Goal: Transaction & Acquisition: Purchase product/service

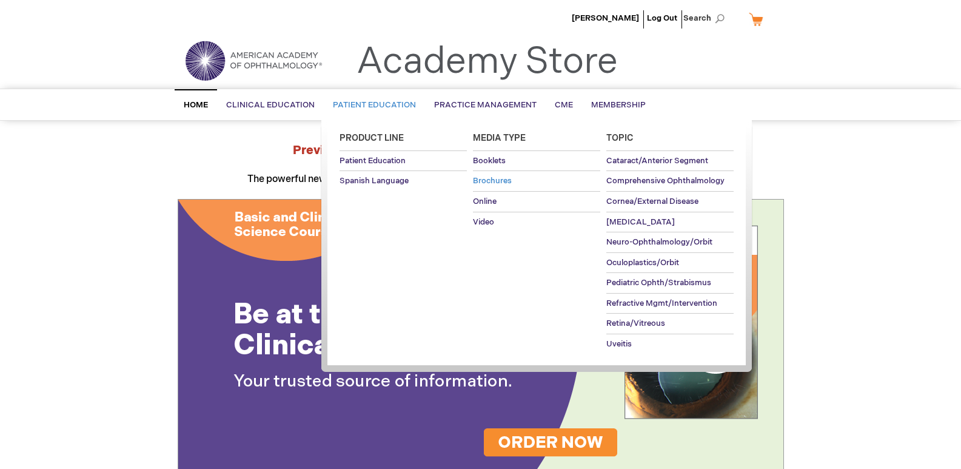
click at [494, 178] on span "Brochures" at bounding box center [492, 181] width 39 height 10
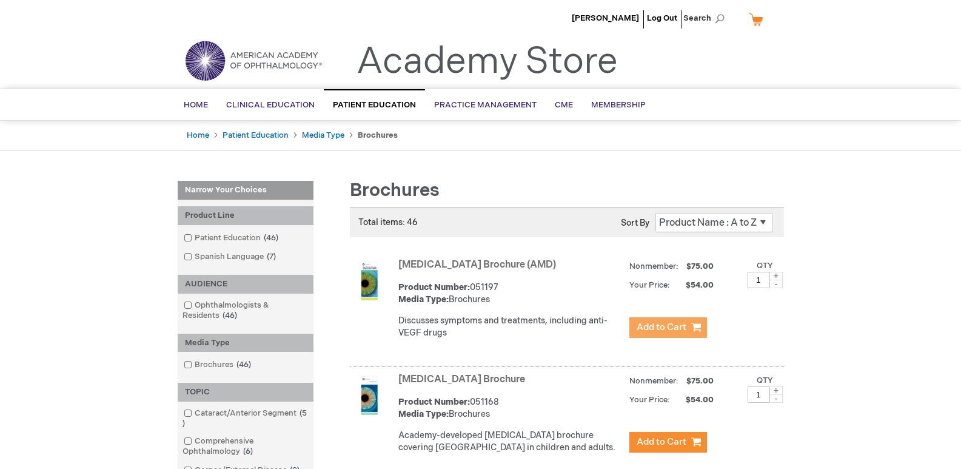
click at [670, 333] on span "Add to Cart" at bounding box center [662, 327] width 50 height 12
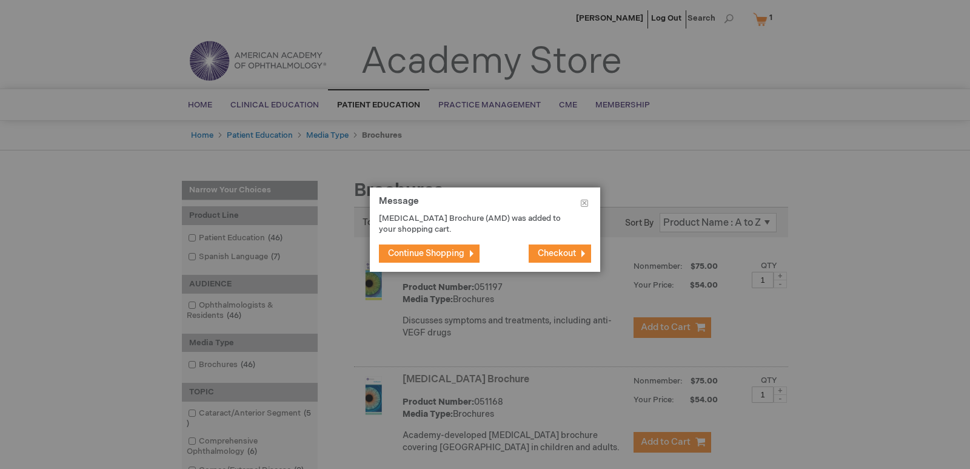
click at [463, 253] on span "Continue Shopping" at bounding box center [426, 253] width 76 height 10
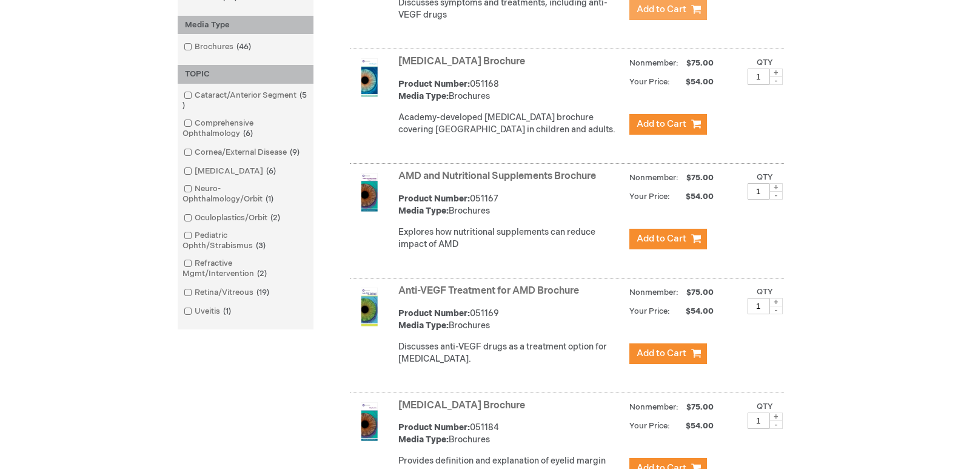
scroll to position [342, 0]
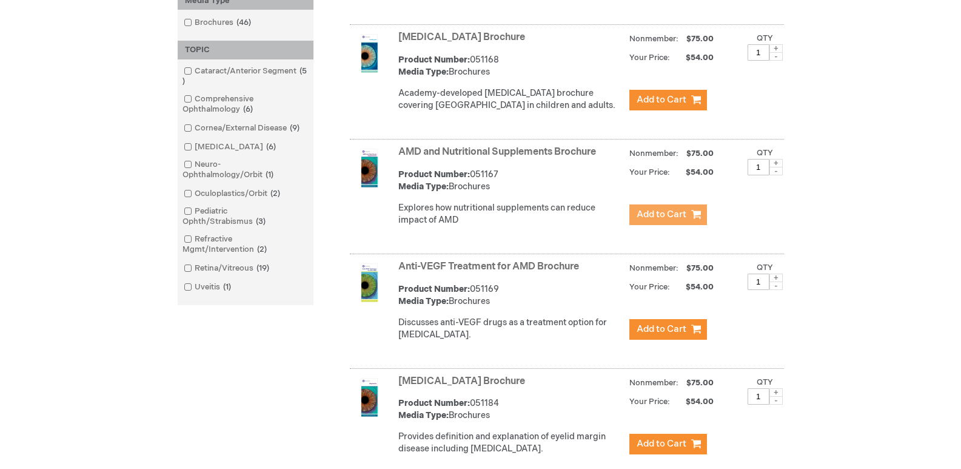
click at [676, 220] on span "Add to Cart" at bounding box center [662, 215] width 50 height 12
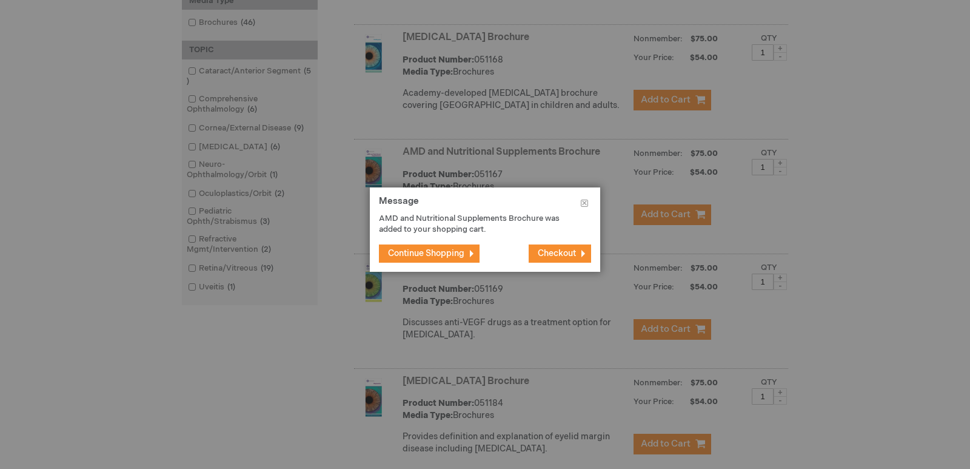
click at [460, 253] on span "Continue Shopping" at bounding box center [426, 253] width 76 height 10
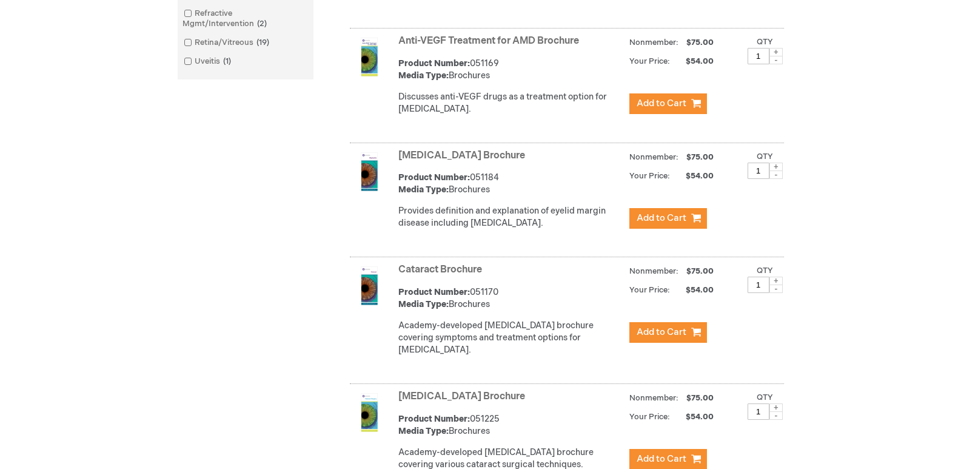
scroll to position [628, 0]
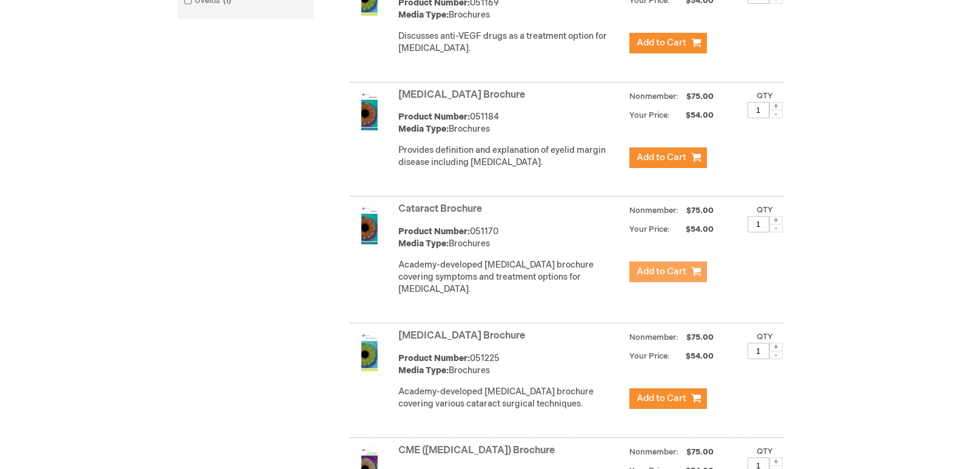
click at [669, 277] on span "Add to Cart" at bounding box center [662, 272] width 50 height 12
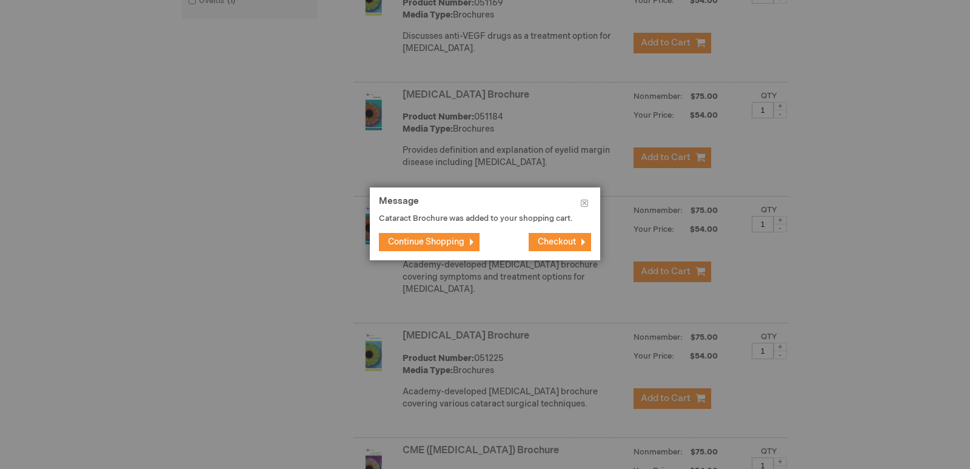
click at [468, 244] on button "Continue Shopping" at bounding box center [429, 242] width 101 height 18
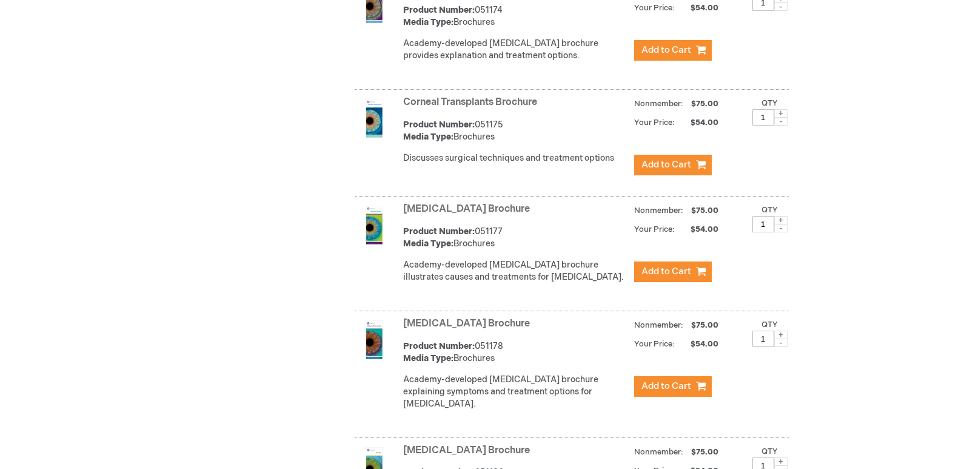
scroll to position [1257, 0]
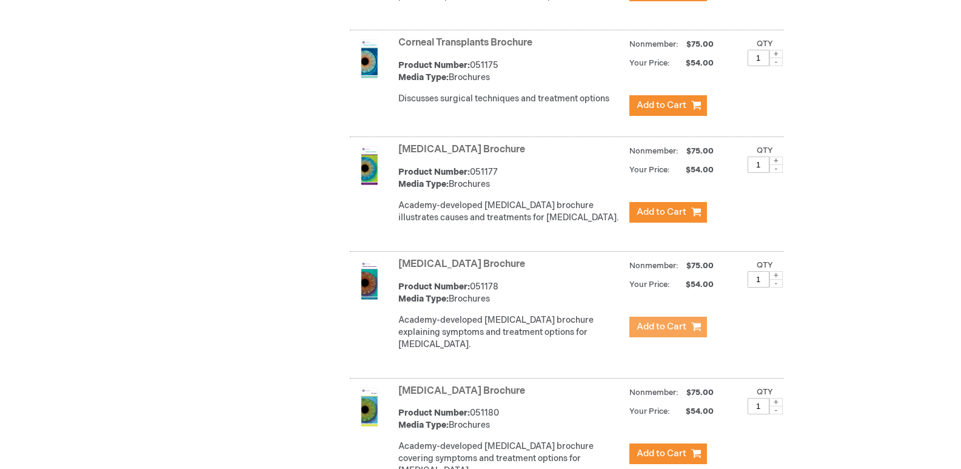
click at [681, 332] on span "Add to Cart" at bounding box center [662, 327] width 50 height 12
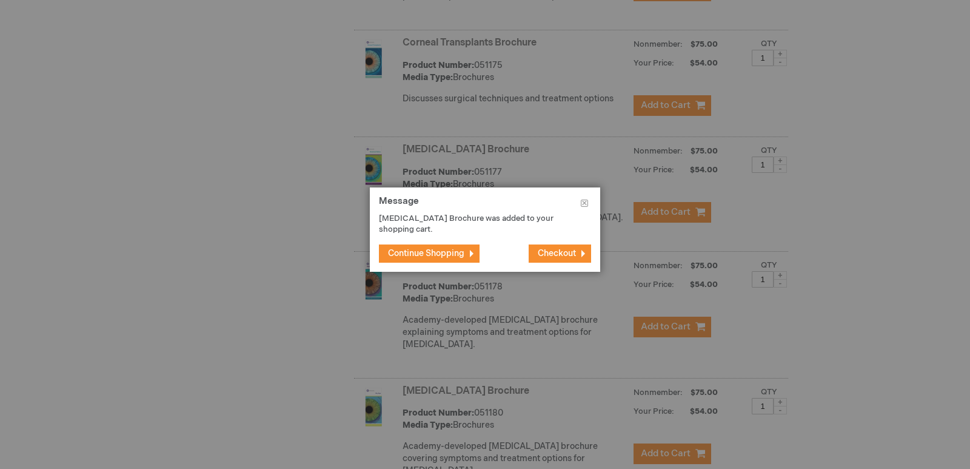
click at [440, 250] on span "Continue Shopping" at bounding box center [426, 253] width 76 height 10
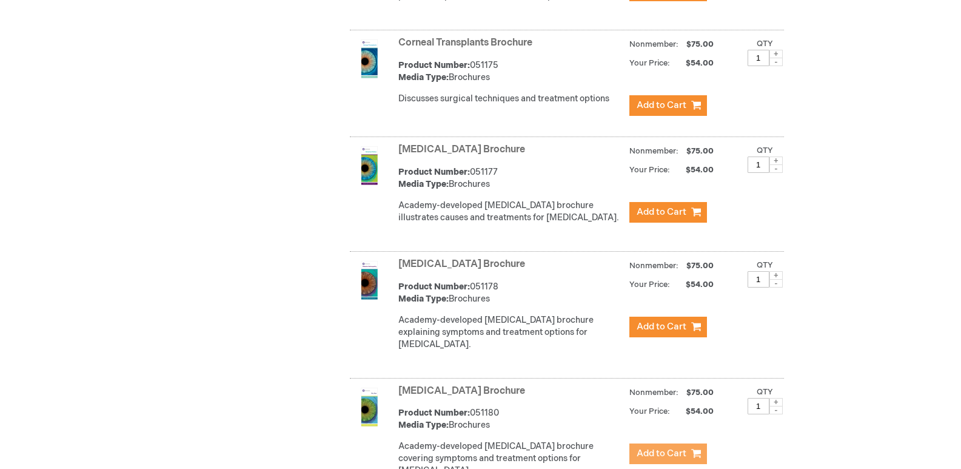
click at [674, 460] on button "Add to Cart" at bounding box center [668, 453] width 78 height 21
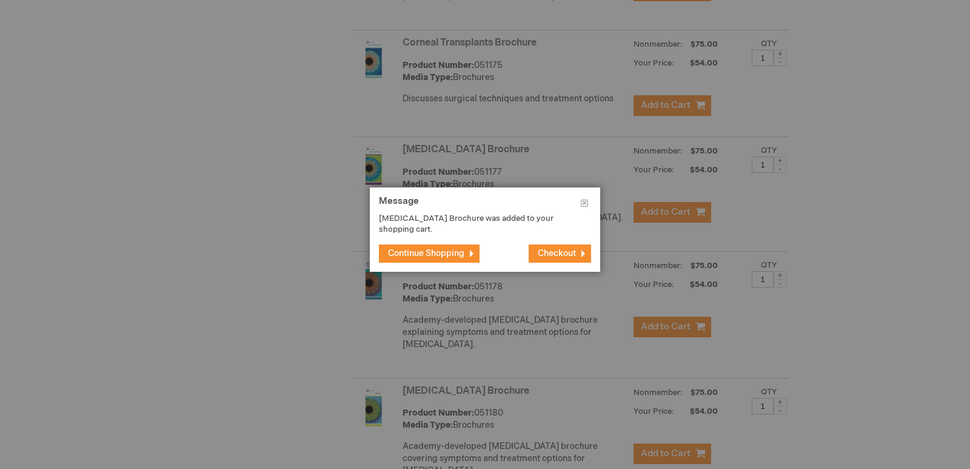
click at [449, 247] on button "Continue Shopping" at bounding box center [429, 253] width 101 height 18
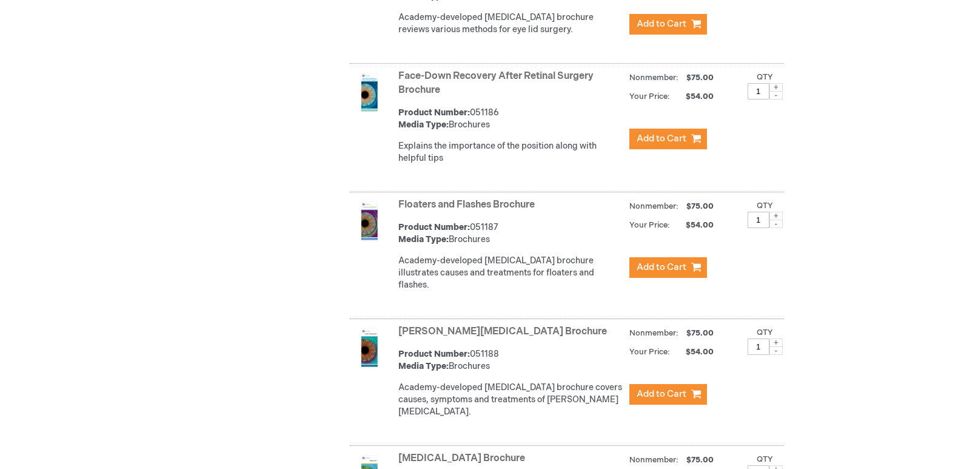
scroll to position [1857, 0]
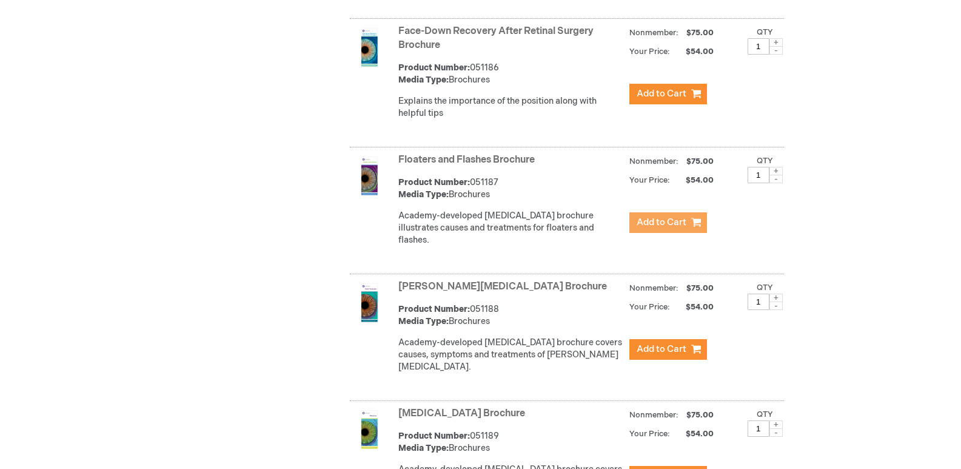
click at [643, 221] on span "Add to Cart" at bounding box center [662, 222] width 50 height 12
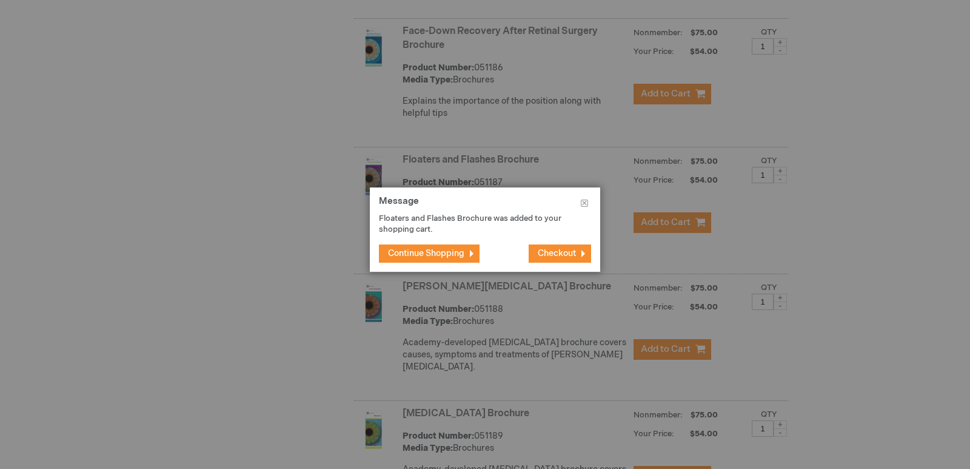
drag, startPoint x: 455, startPoint y: 257, endPoint x: 469, endPoint y: 261, distance: 14.6
click at [455, 256] on span "Continue Shopping" at bounding box center [426, 253] width 76 height 10
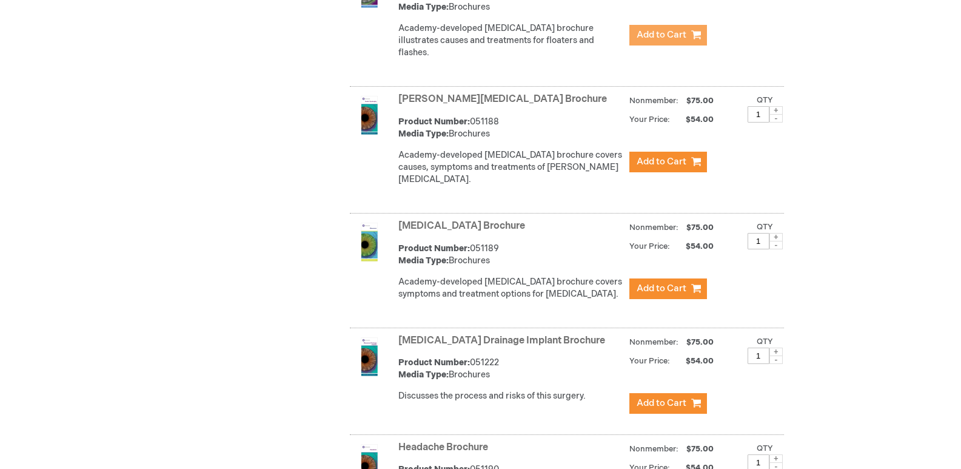
scroll to position [2069, 0]
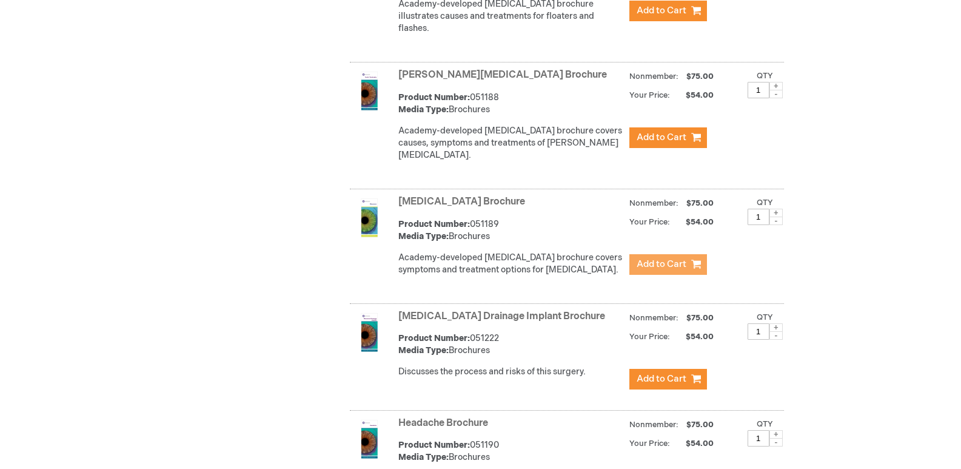
click at [657, 258] on span "Add to Cart" at bounding box center [662, 264] width 50 height 12
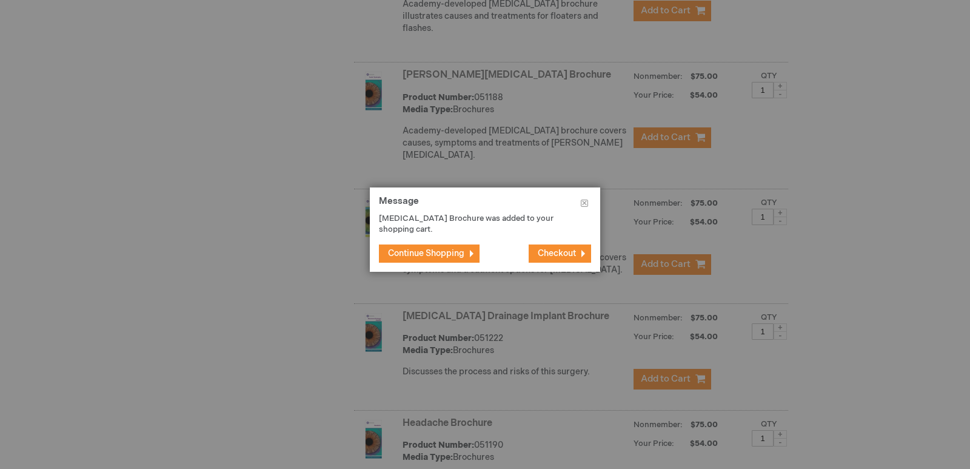
click at [449, 247] on button "Continue Shopping" at bounding box center [429, 253] width 101 height 18
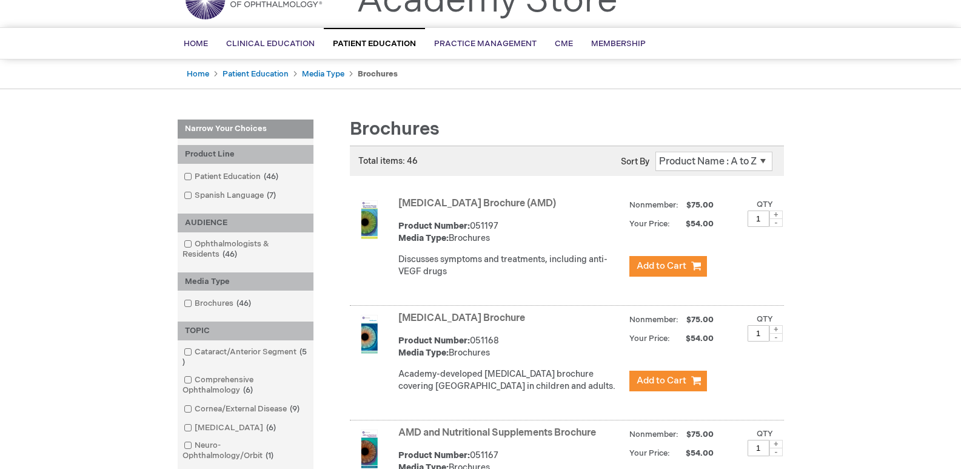
scroll to position [0, 0]
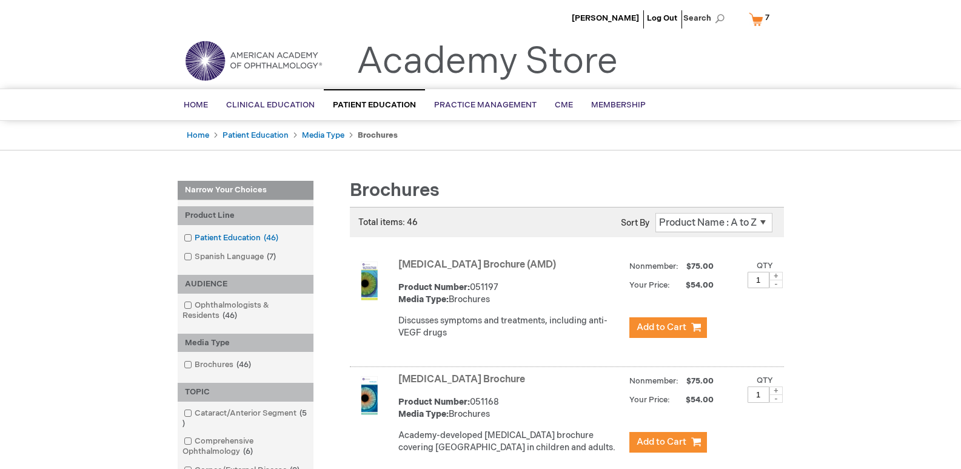
click at [195, 239] on span at bounding box center [195, 238] width 0 height 10
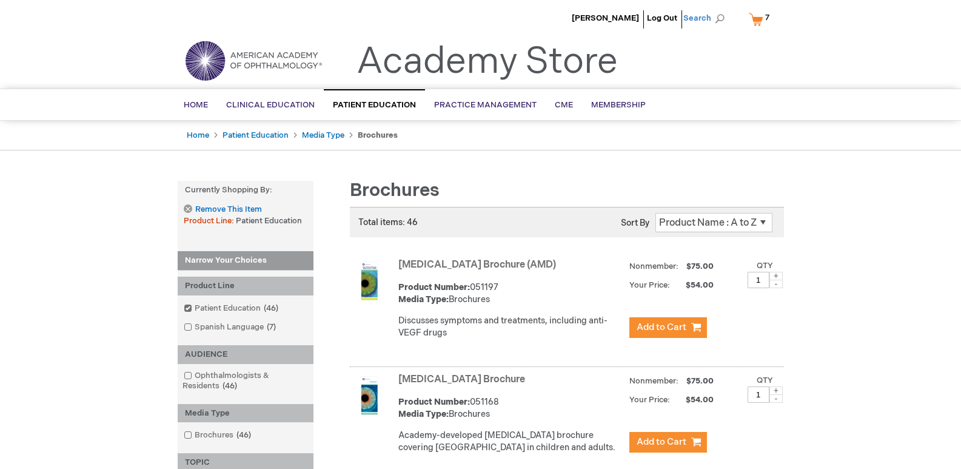
click at [712, 19] on span "Search" at bounding box center [706, 18] width 46 height 24
click at [636, 75] on link "Patient education topic" at bounding box center [637, 76] width 86 height 12
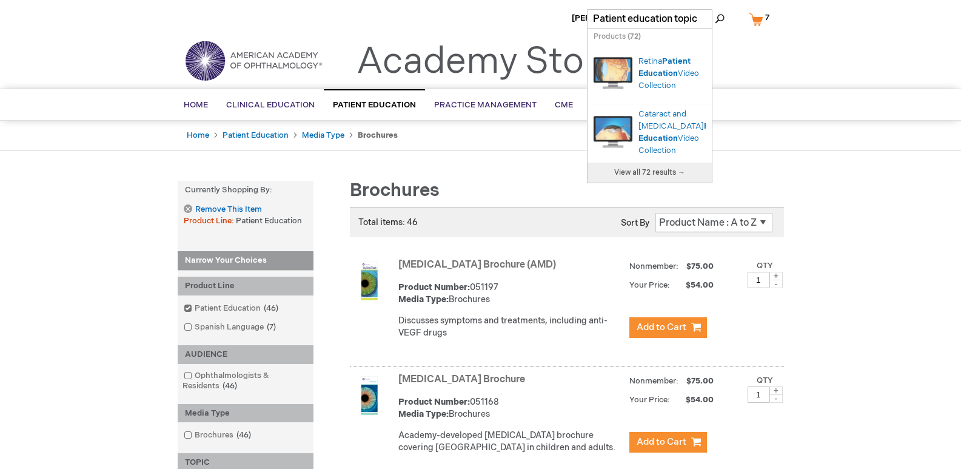
click at [716, 34] on li "Search" at bounding box center [706, 18] width 52 height 36
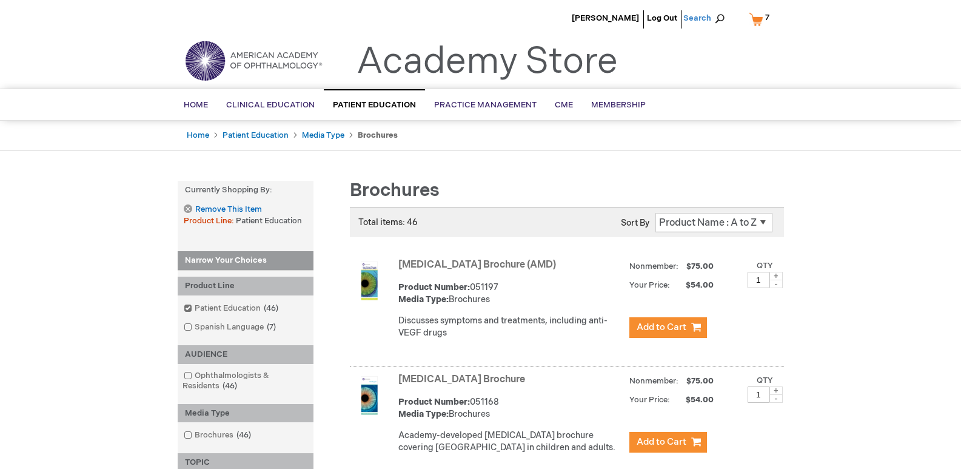
click at [697, 19] on span "Search" at bounding box center [706, 18] width 46 height 24
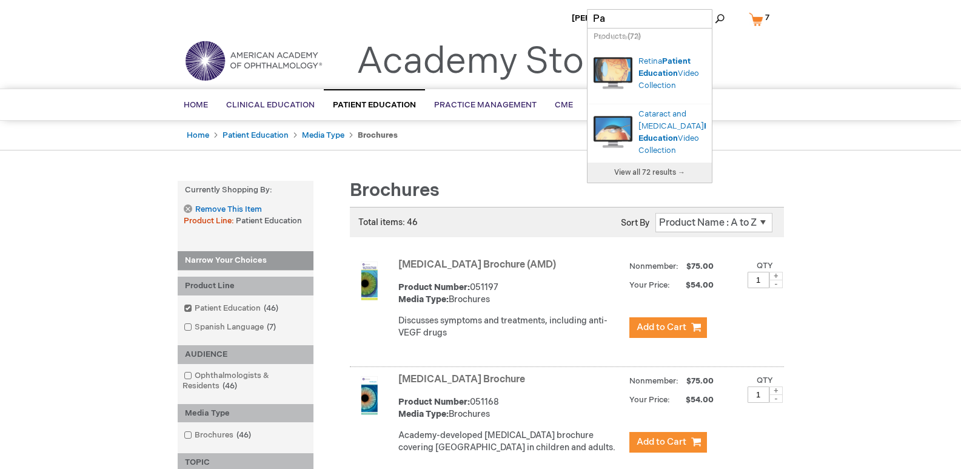
type input "P"
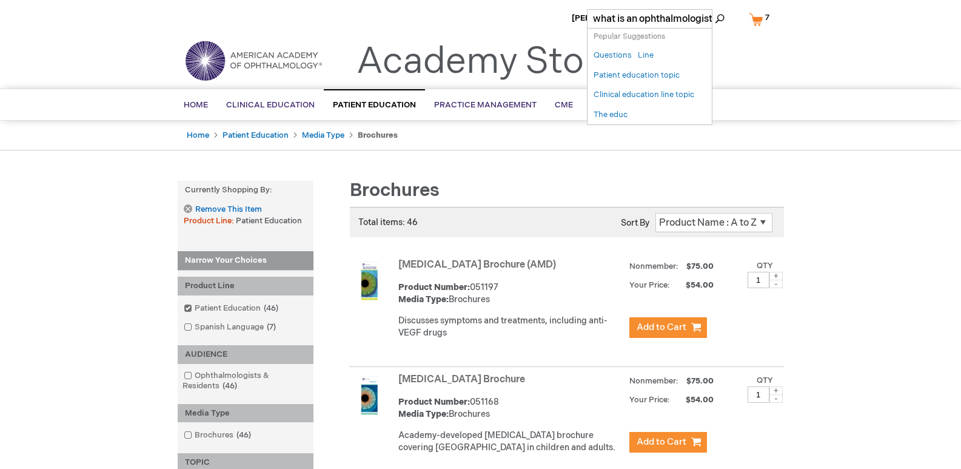
scroll to position [0, 4]
type input "what is an ophthalmologist"
click at [715, 9] on button "Search" at bounding box center [720, 18] width 10 height 19
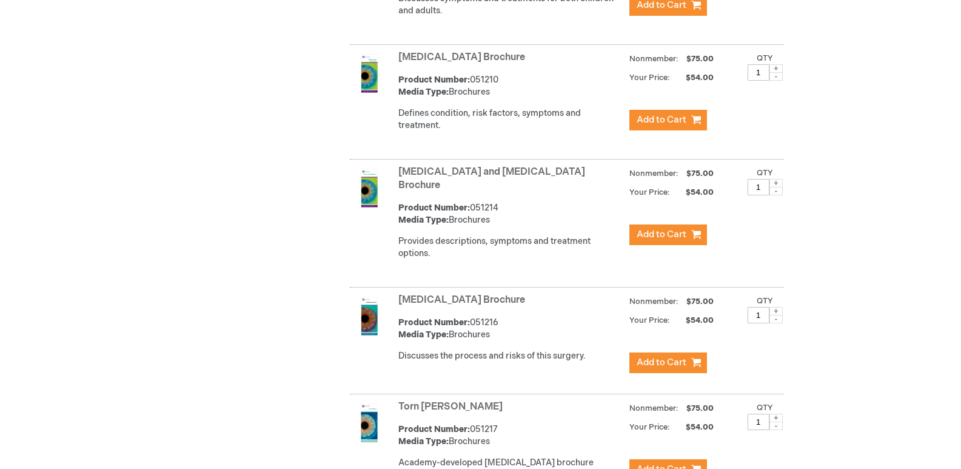
scroll to position [4883, 0]
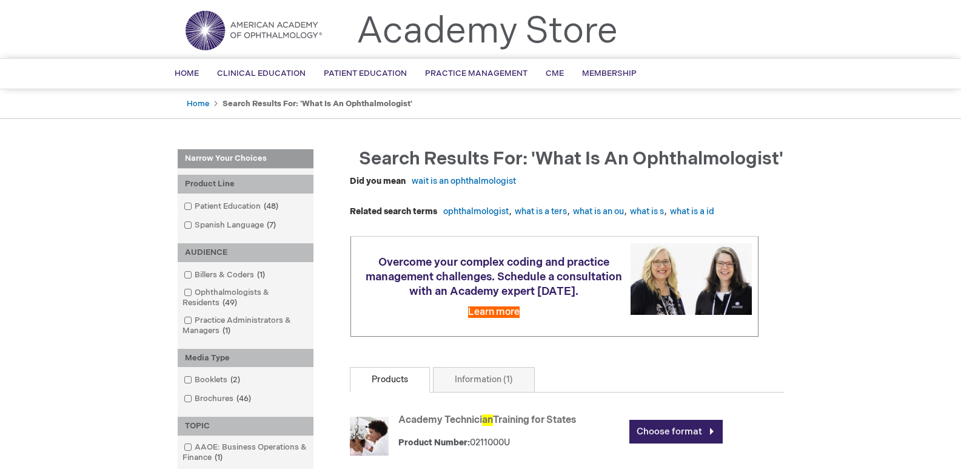
scroll to position [0, 0]
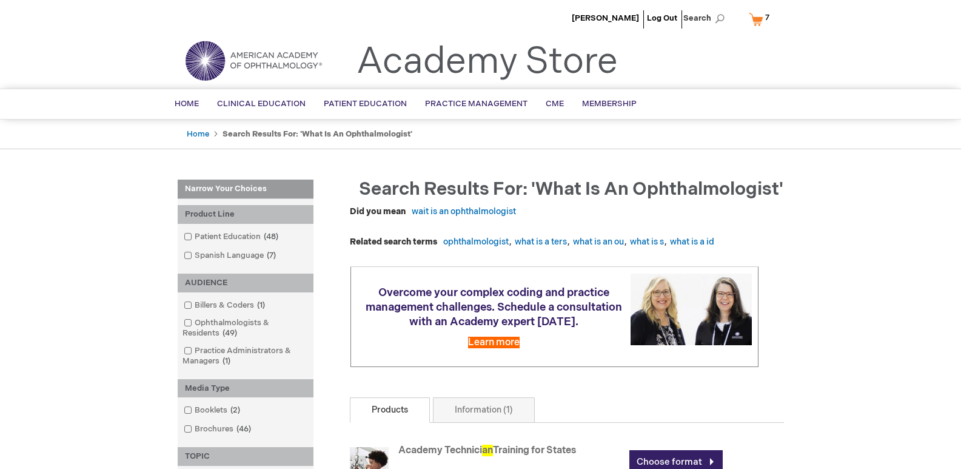
click at [763, 22] on span "7 7 items" at bounding box center [767, 17] width 8 height 15
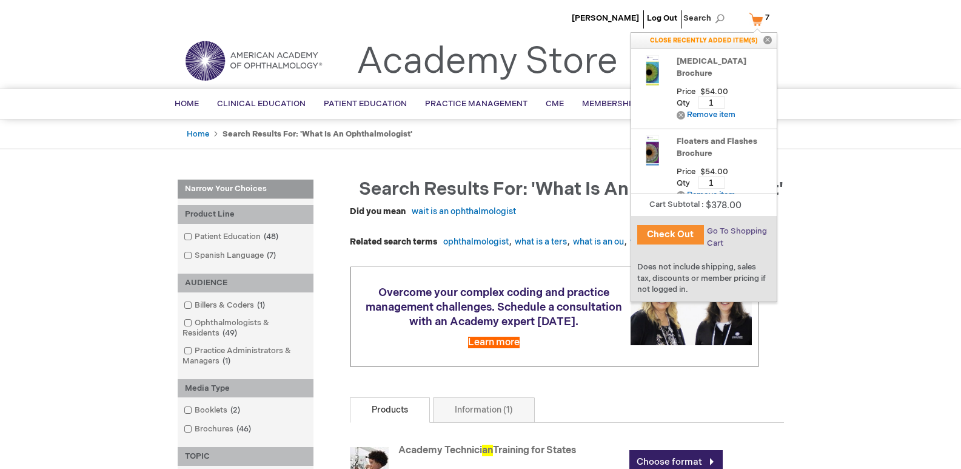
click at [735, 229] on span "Go To Shopping Cart" at bounding box center [737, 237] width 60 height 22
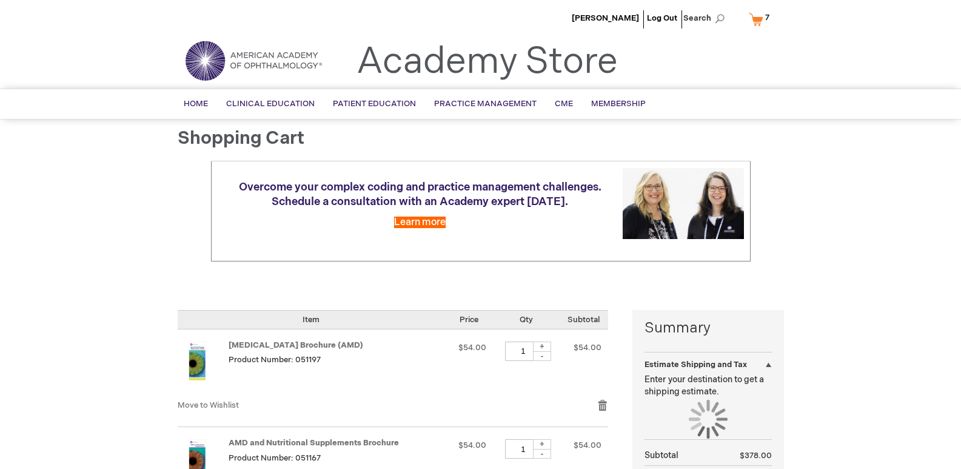
select select "US"
select select "5"
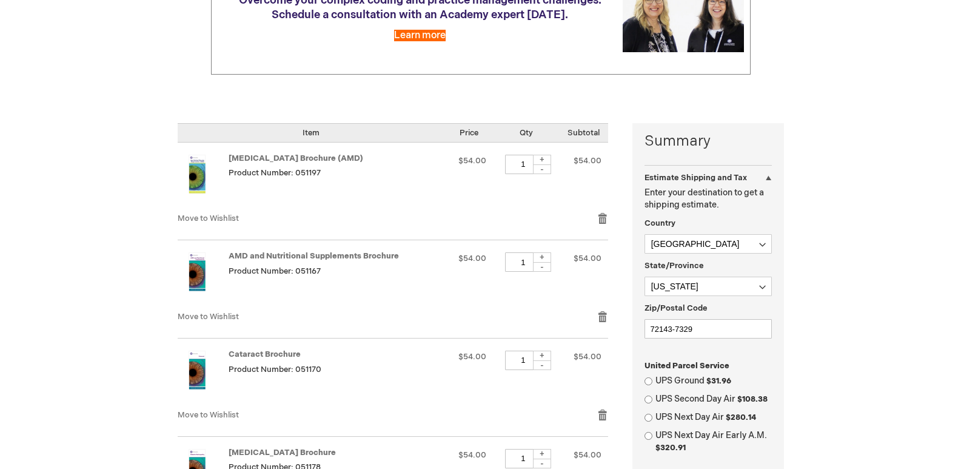
scroll to position [211, 0]
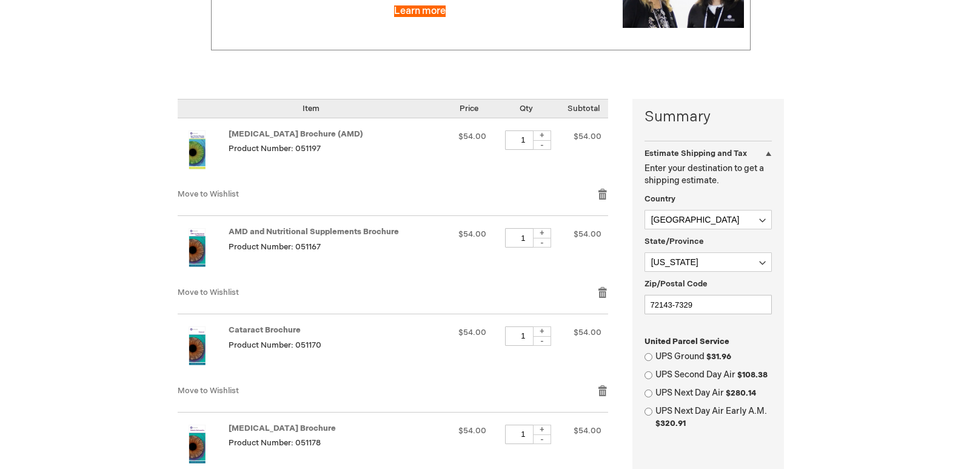
click at [546, 144] on div "-" at bounding box center [542, 145] width 18 height 10
type input "0"
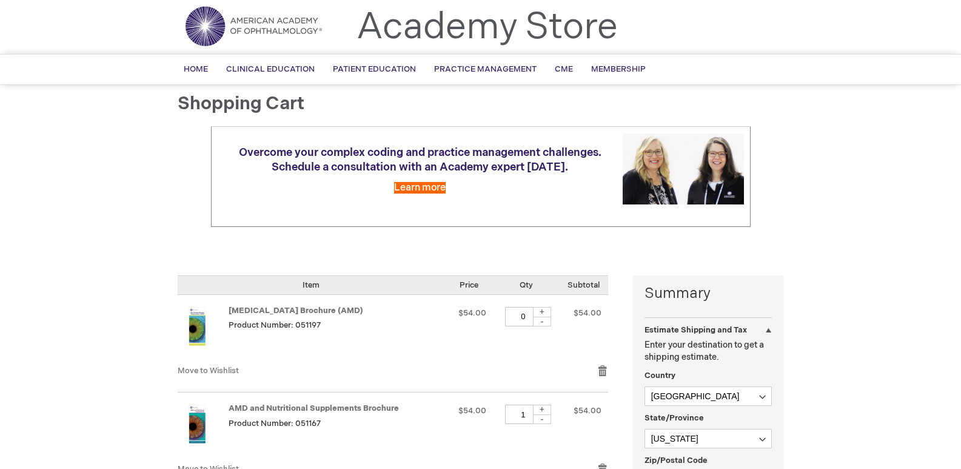
scroll to position [0, 0]
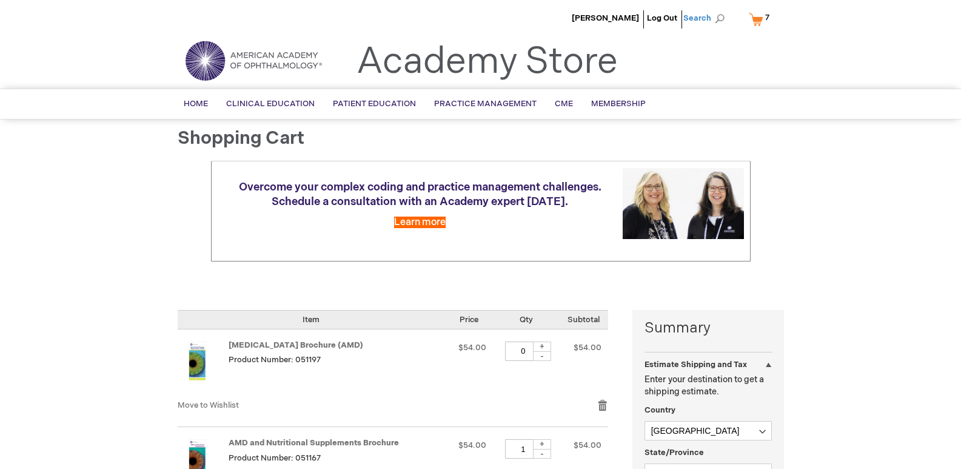
click at [703, 16] on span "Search" at bounding box center [706, 18] width 46 height 24
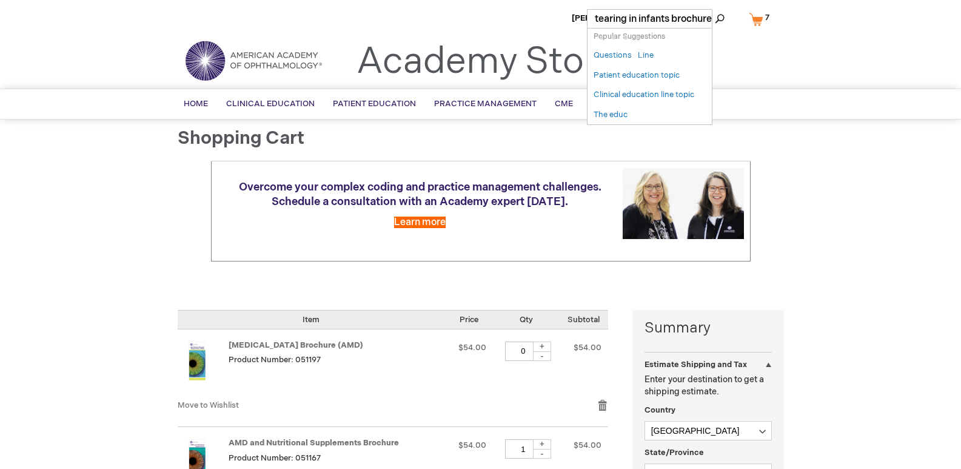
type input "overflow tearing in infants brochure"
click at [715, 9] on button "Search" at bounding box center [720, 18] width 10 height 19
click at [796, 33] on div "Tracey Schmucker Log Out Search My Cart 7 7 items CLOSE RECENTLY ADDED ITEM(S) …" at bounding box center [480, 21] width 961 height 42
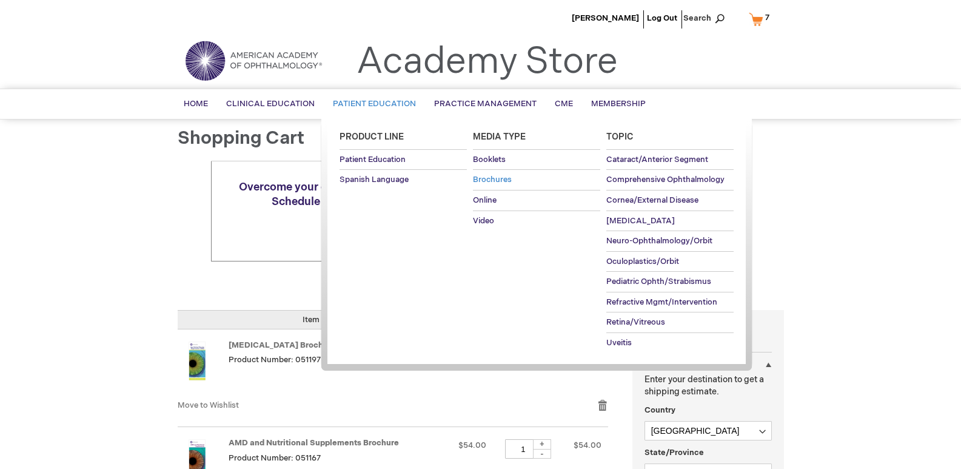
click at [483, 178] on span "Brochures" at bounding box center [492, 180] width 39 height 10
click at [656, 180] on span "Comprehensive Ophthalmology" at bounding box center [665, 180] width 118 height 10
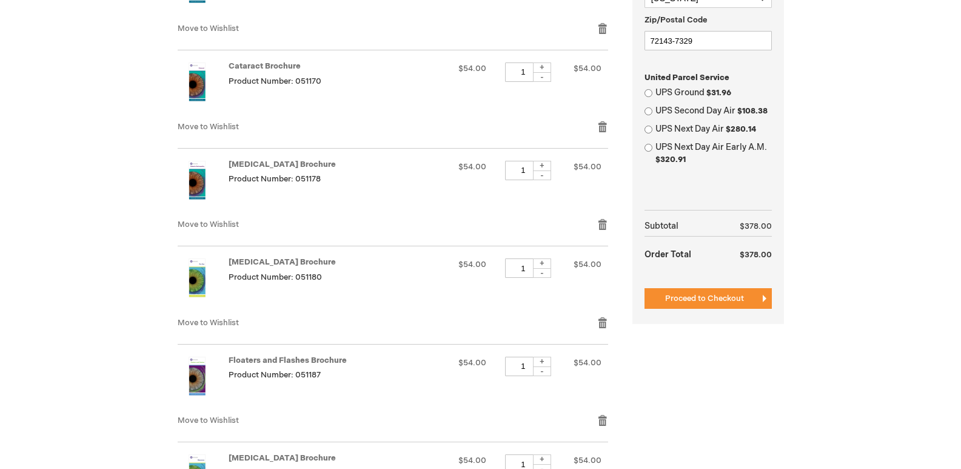
scroll to position [519, 0]
